Goal: Task Accomplishment & Management: Use online tool/utility

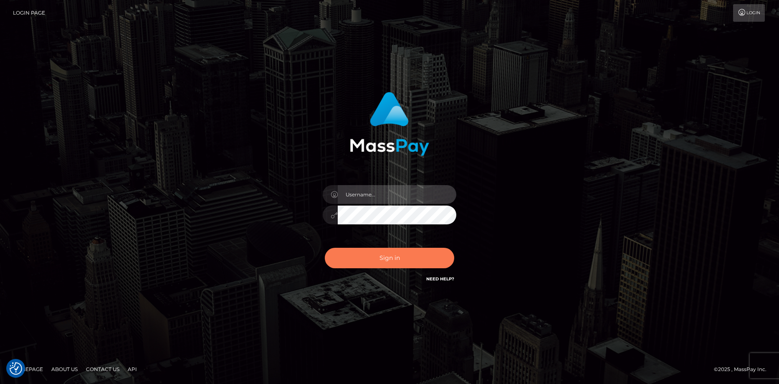
type input "Eduard Gavrilescu"
click at [380, 254] on button "Sign in" at bounding box center [389, 258] width 129 height 20
type input "[PERSON_NAME]"
click at [383, 264] on button "Sign in" at bounding box center [389, 258] width 129 height 20
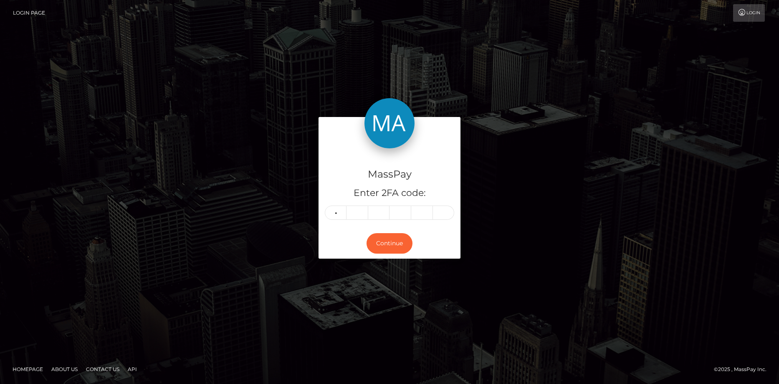
type input "7"
type input "8"
type input "5"
type input "7"
type input "0"
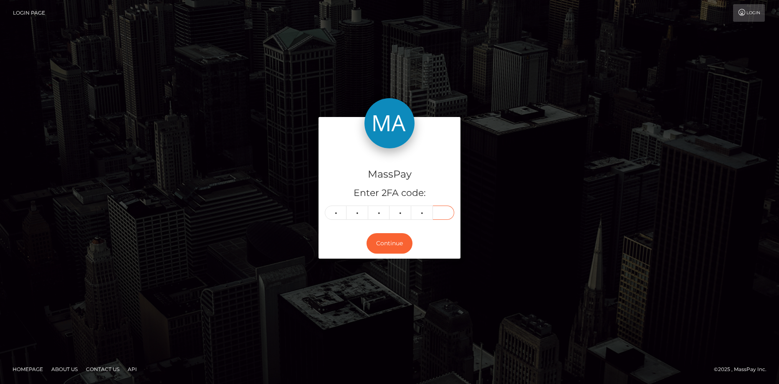
type input "0"
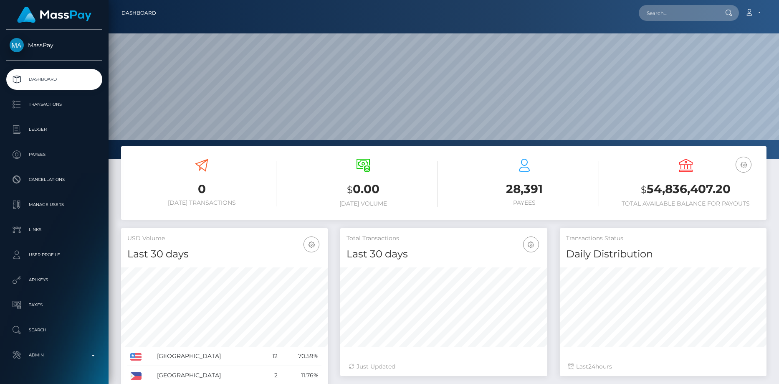
scroll to position [148, 207]
click at [683, 8] on input "text" at bounding box center [678, 13] width 79 height 16
paste input "Ticket #132458"
type input "Ticket #132458"
paste input "poact_6hcRCD5yWilg"
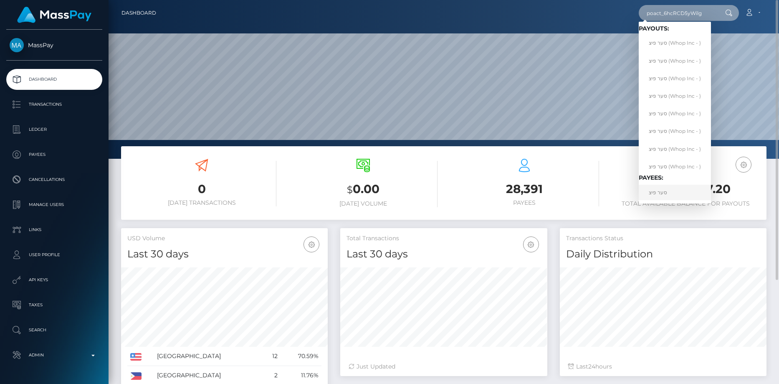
type input "poact_6hcRCD5yWilg"
click at [664, 193] on link "סער פיצ" at bounding box center [675, 192] width 72 height 15
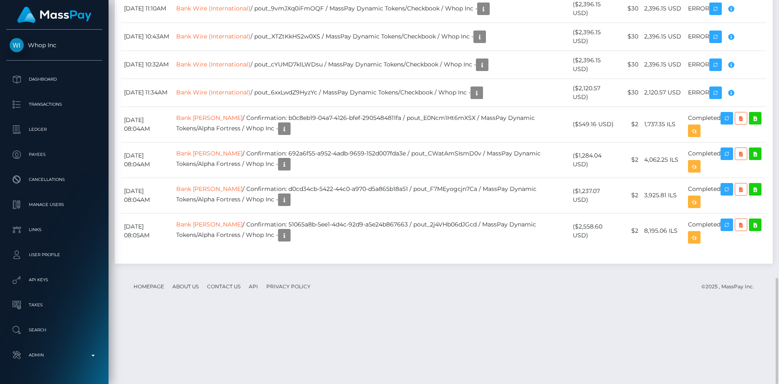
scroll to position [100, 207]
click at [219, 12] on link "Bank Wire (International)" at bounding box center [213, 9] width 74 height 8
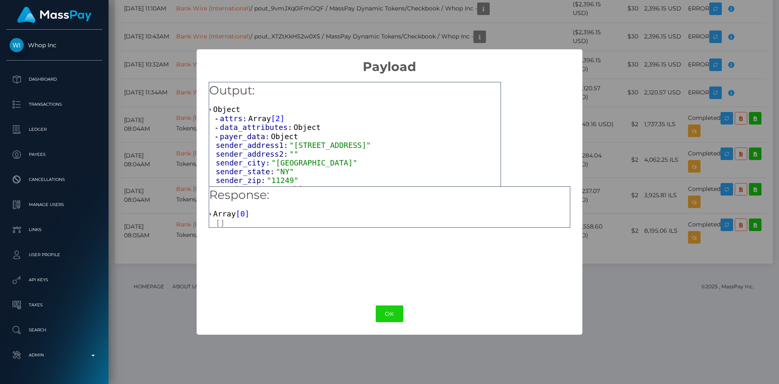
click at [251, 116] on span "Array" at bounding box center [260, 118] width 23 height 9
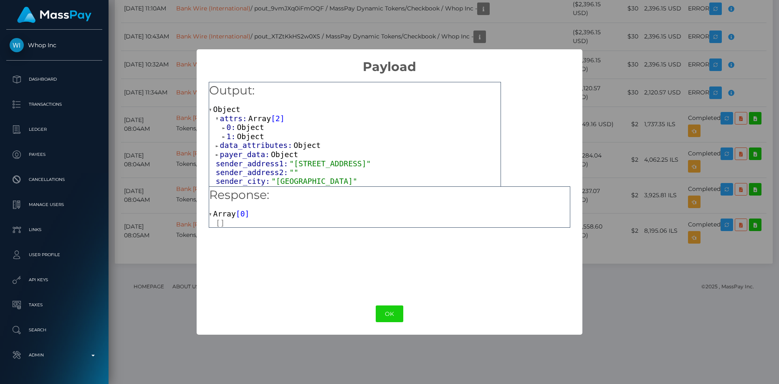
click at [254, 140] on span "Object" at bounding box center [250, 136] width 27 height 9
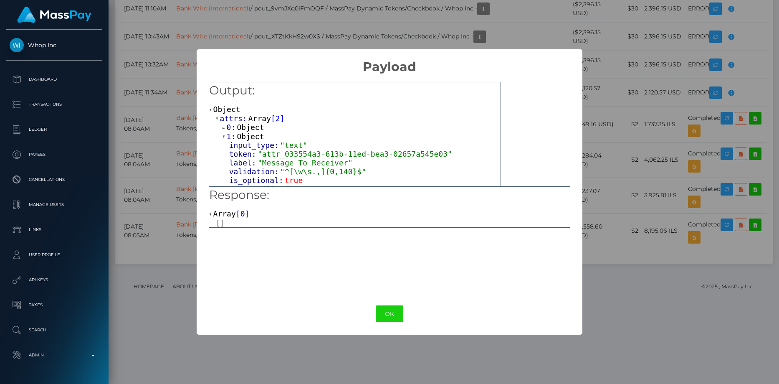
click at [255, 129] on span "Object" at bounding box center [250, 127] width 27 height 9
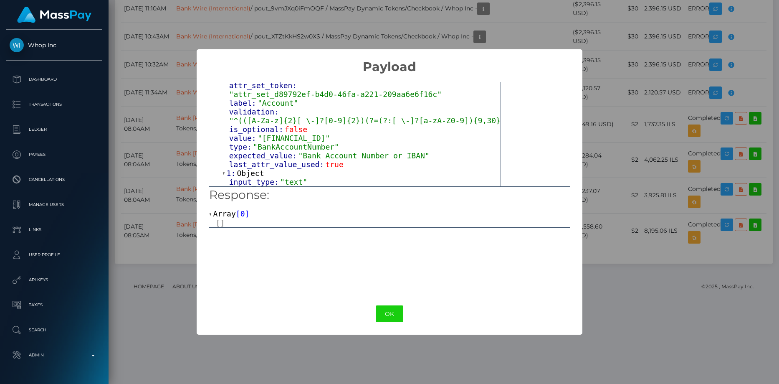
scroll to position [84, 0]
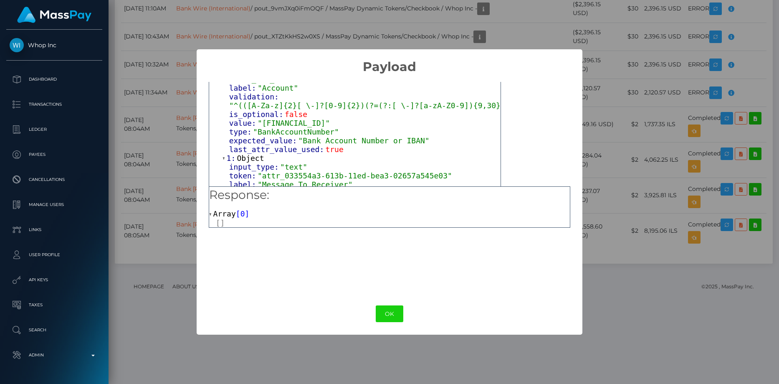
click at [283, 120] on span ""IL640106800000006796209"" at bounding box center [294, 123] width 72 height 9
drag, startPoint x: 284, startPoint y: 119, endPoint x: 299, endPoint y: 119, distance: 15.5
click at [299, 119] on span ""IL640106800000006796209"" at bounding box center [294, 123] width 72 height 9
click at [303, 119] on span ""IL640106800000006796209"" at bounding box center [294, 123] width 72 height 9
drag, startPoint x: 302, startPoint y: 118, endPoint x: 324, endPoint y: 119, distance: 22.2
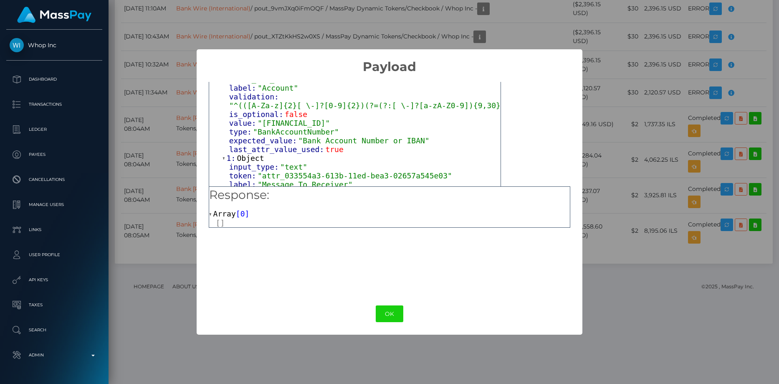
click at [324, 119] on span ""IL640106800000006796209"" at bounding box center [294, 123] width 72 height 9
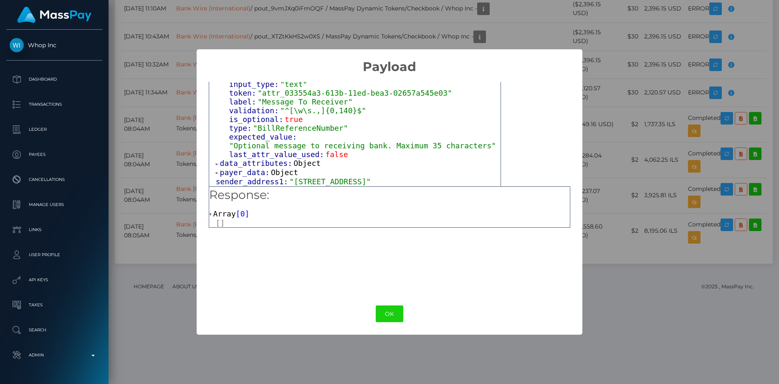
scroll to position [167, 0]
click at [395, 322] on div "OK No Cancel" at bounding box center [390, 313] width 386 height 25
click at [396, 317] on button "OK" at bounding box center [390, 313] width 28 height 17
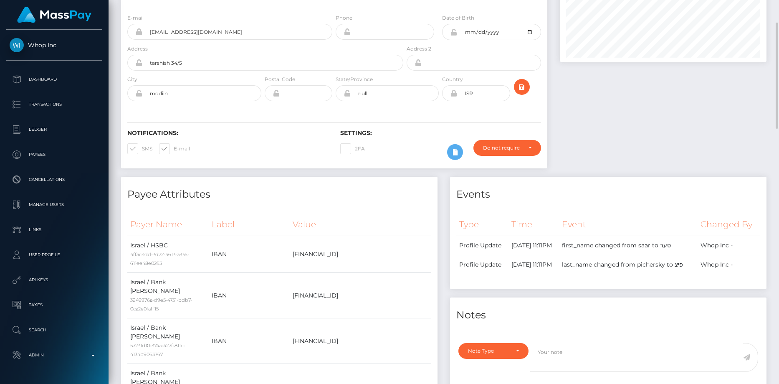
scroll to position [0, 0]
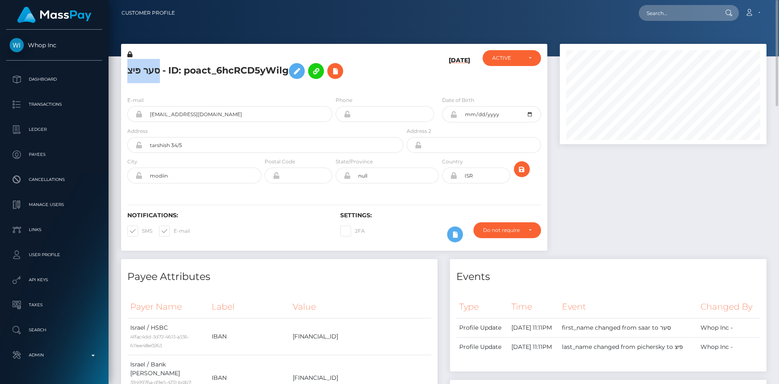
drag, startPoint x: 124, startPoint y: 71, endPoint x: 157, endPoint y: 68, distance: 33.5
click at [157, 68] on div "סער פיצ - ID: poact_6hcRCD5yWilg" at bounding box center [263, 69] width 284 height 39
copy h5 "סער פיצ"
drag, startPoint x: 128, startPoint y: 68, endPoint x: 158, endPoint y: 72, distance: 30.4
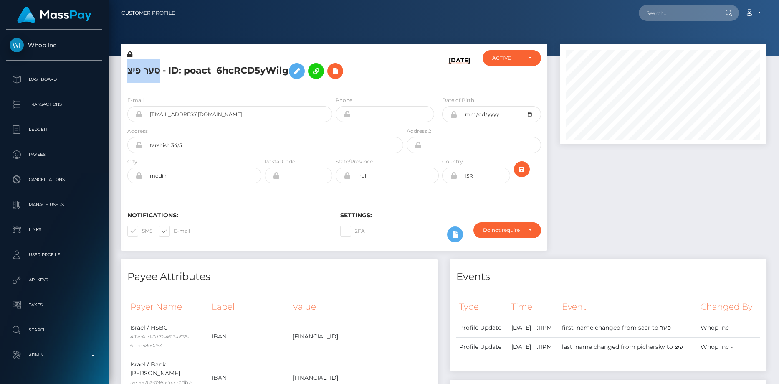
click at [158, 72] on div "סער פיצ - ID: poact_6hcRCD5yWilg" at bounding box center [263, 69] width 284 height 39
copy h5 "סער פיצ"
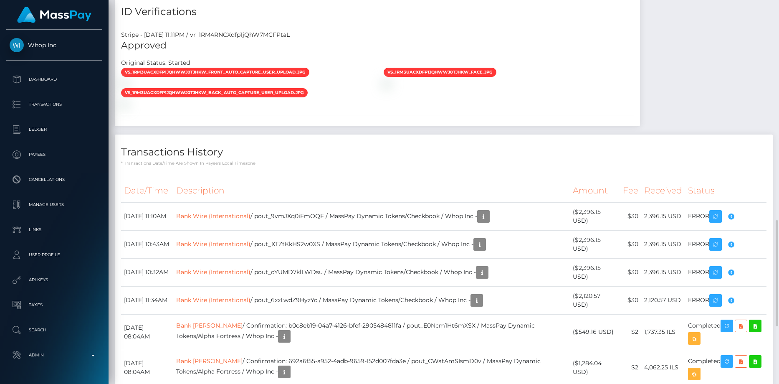
scroll to position [835, 0]
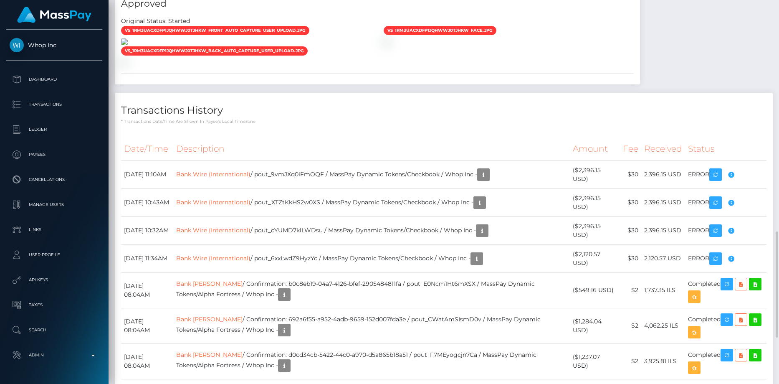
click at [128, 45] on img at bounding box center [124, 41] width 7 height 7
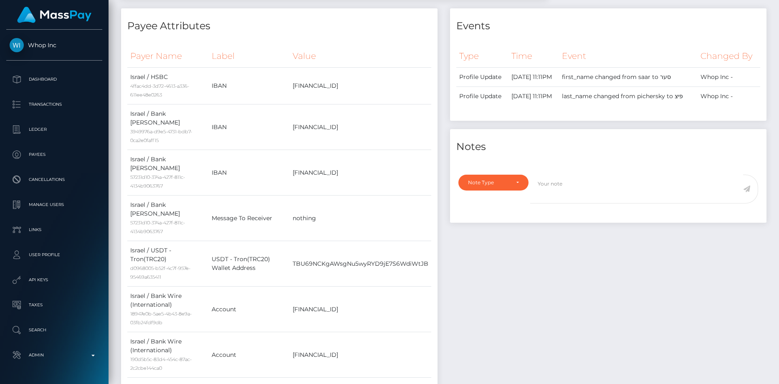
scroll to position [0, 0]
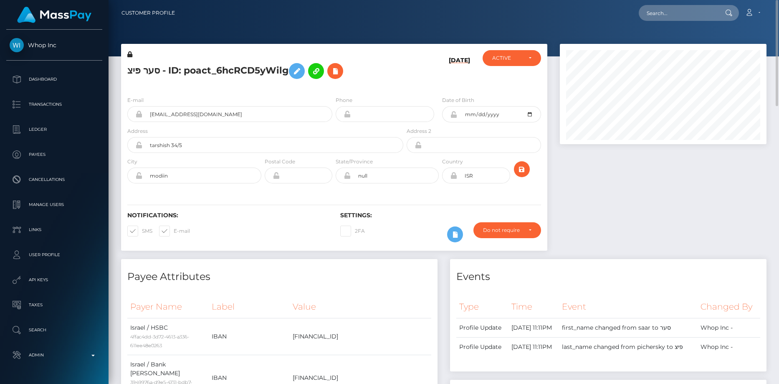
click at [188, 64] on h5 "סער פיצ - ID: poact_6hcRCD5yWilg" at bounding box center [262, 71] width 271 height 24
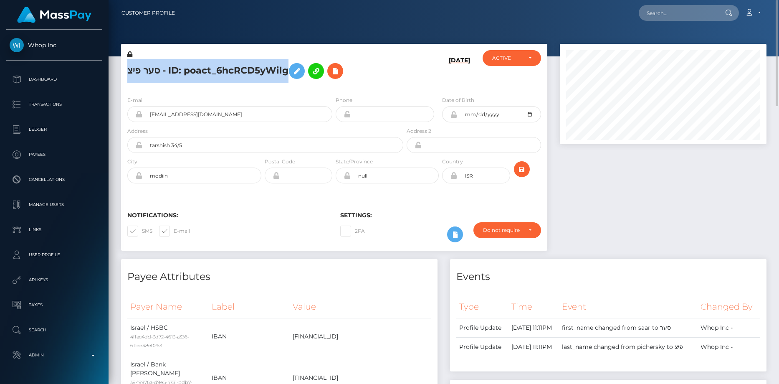
click at [188, 64] on h5 "סער פיצ - ID: poact_6hcRCD5yWilg" at bounding box center [262, 71] width 271 height 24
copy h5 "סער פיצ - ID: poact_6hcRCD5yWilg"
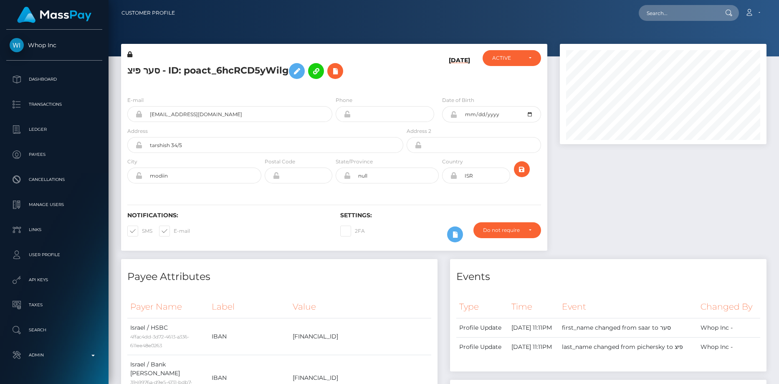
scroll to position [100, 207]
click at [329, 74] on button at bounding box center [335, 71] width 16 height 16
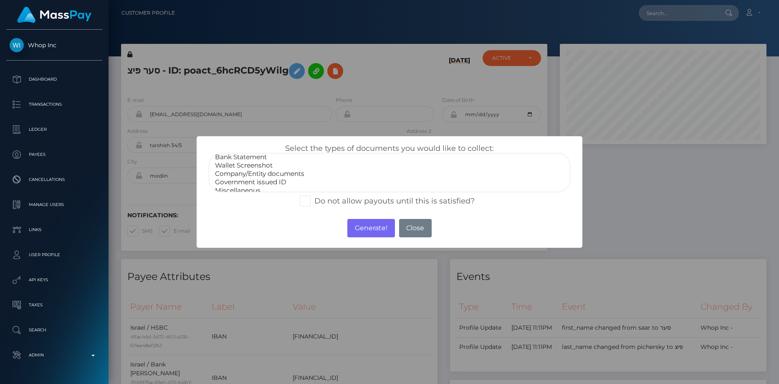
scroll to position [17, 0]
select select "Government issued ID"
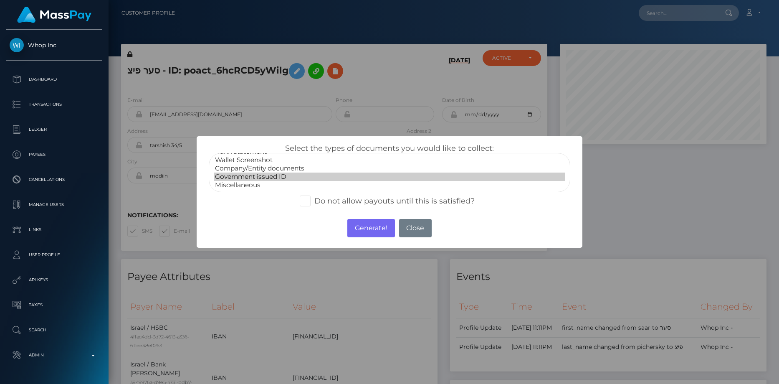
click at [256, 176] on option "Government issued ID" at bounding box center [389, 176] width 351 height 8
click at [381, 228] on button "Generate!" at bounding box center [370, 228] width 47 height 18
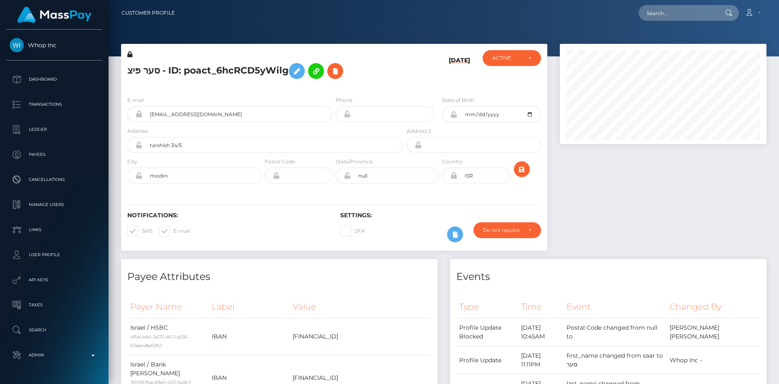
scroll to position [100, 207]
